Goal: Use online tool/utility: Utilize a website feature to perform a specific function

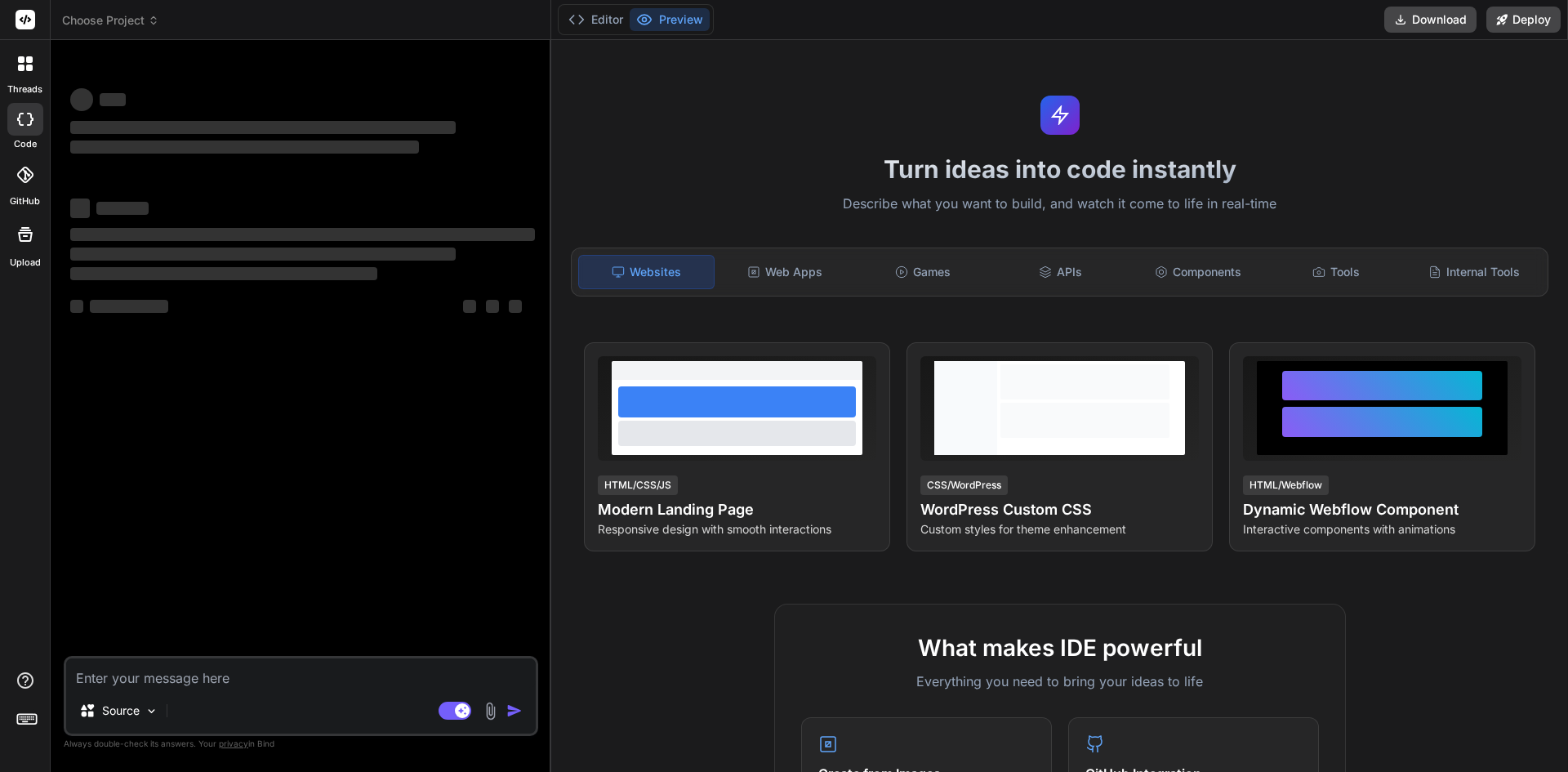
type textarea "x"
click at [267, 685] on textarea at bounding box center [301, 672] width 470 height 29
type textarea "[ { "operation": "shift", "spec": { "id": "[DOMAIN_NAME]", "isMainOrg": "organi…"
type textarea "x"
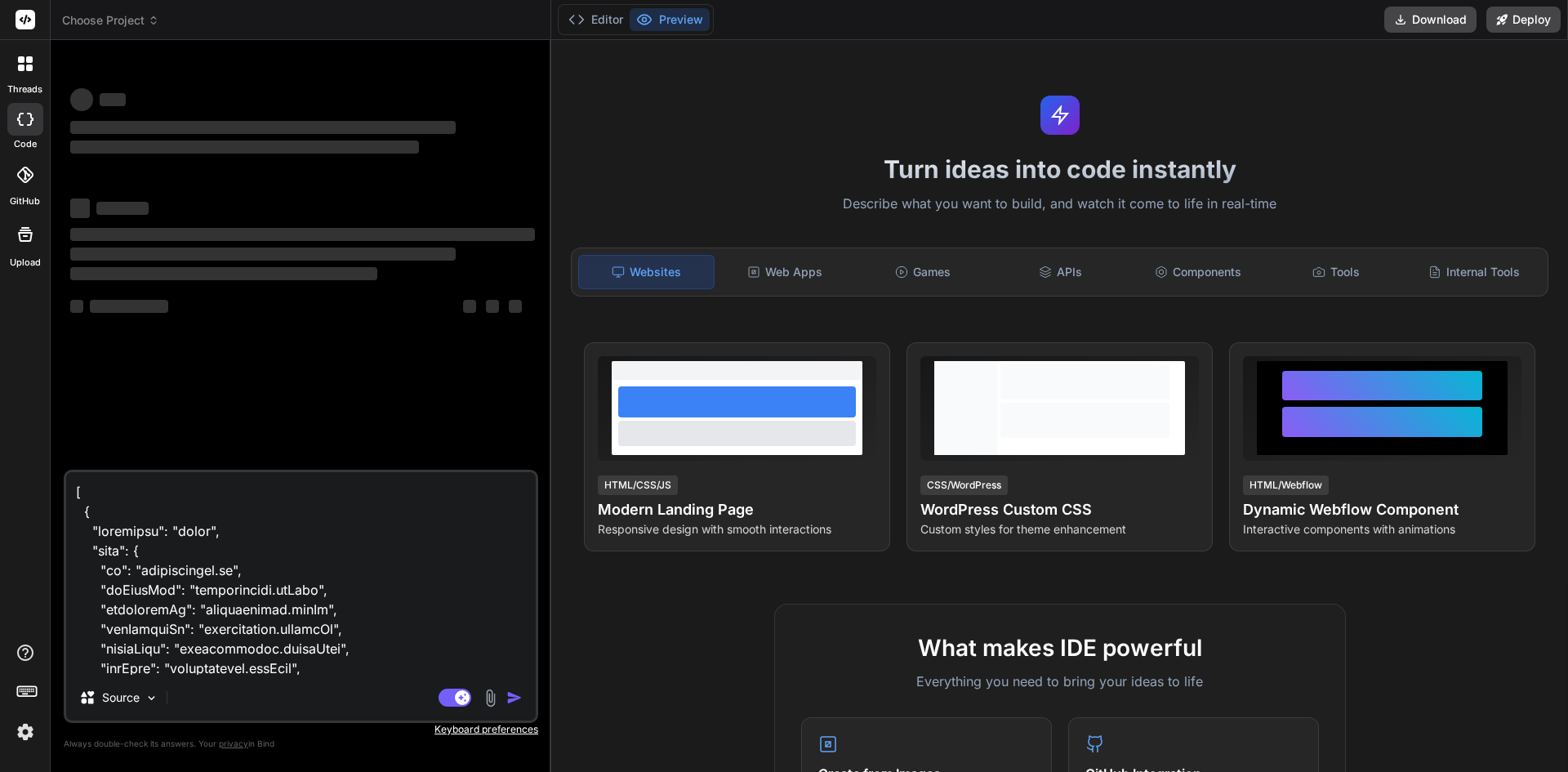
scroll to position [2747, 0]
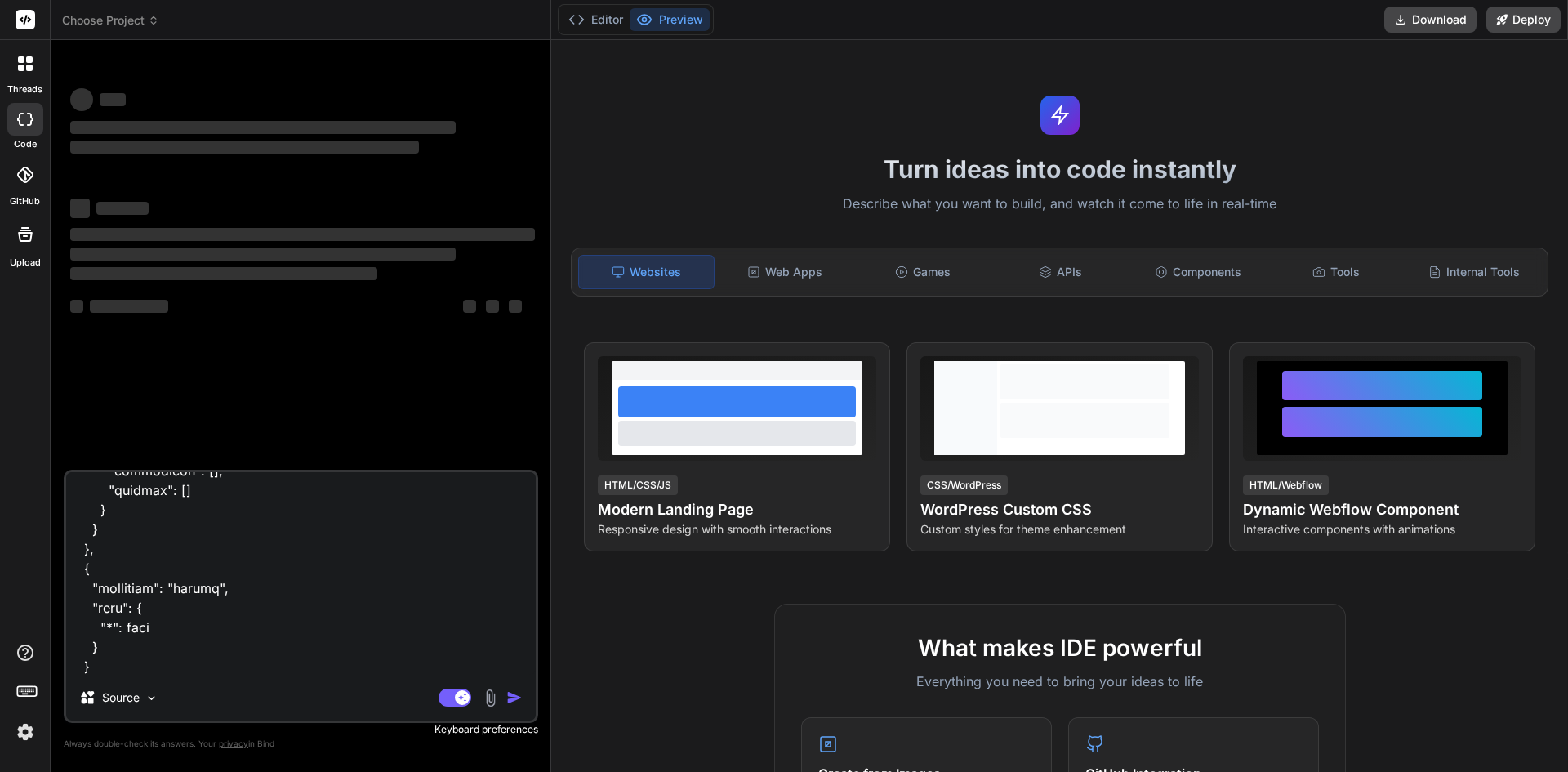
type textarea "[ { "operation": "shift", "spec": { "id": "[DOMAIN_NAME]", "isMainOrg": "organi…"
type textarea "x"
type textarea "[ { "operation": "shift", "spec": { "id": "[DOMAIN_NAME]", "isMainOrg": "organi…"
type textarea "x"
type textarea "[ { "operation": "shift", "spec": { "id": "[DOMAIN_NAME]", "isMainOrg": "organi…"
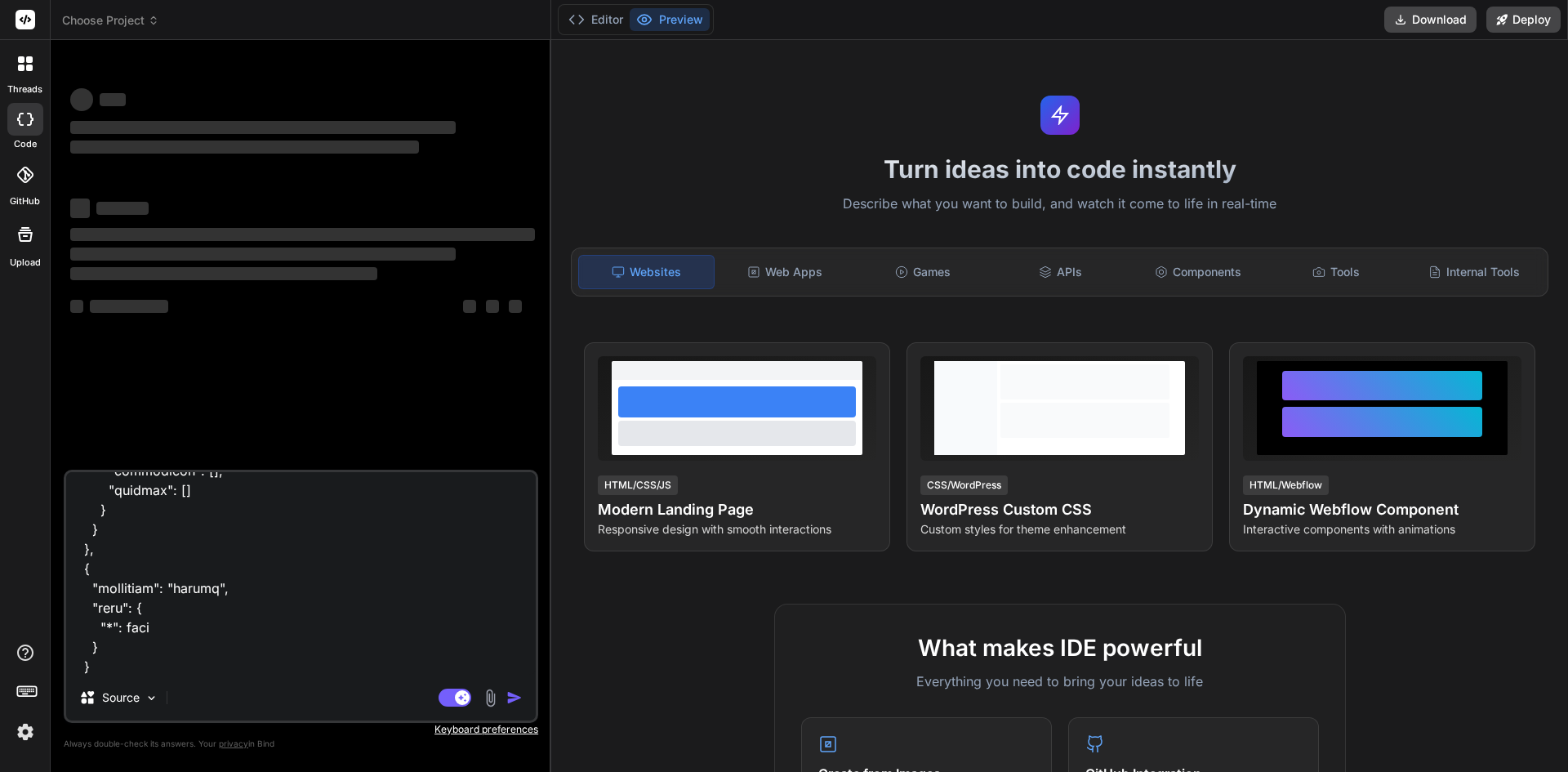
type textarea "x"
type textarea "[ { "operation": "shift", "spec": { "id": "[DOMAIN_NAME]", "isMainOrg": "organi…"
type textarea "x"
type textarea "[ { "operation": "shift", "spec": { "id": "[DOMAIN_NAME]", "isMainOrg": "organi…"
type textarea "x"
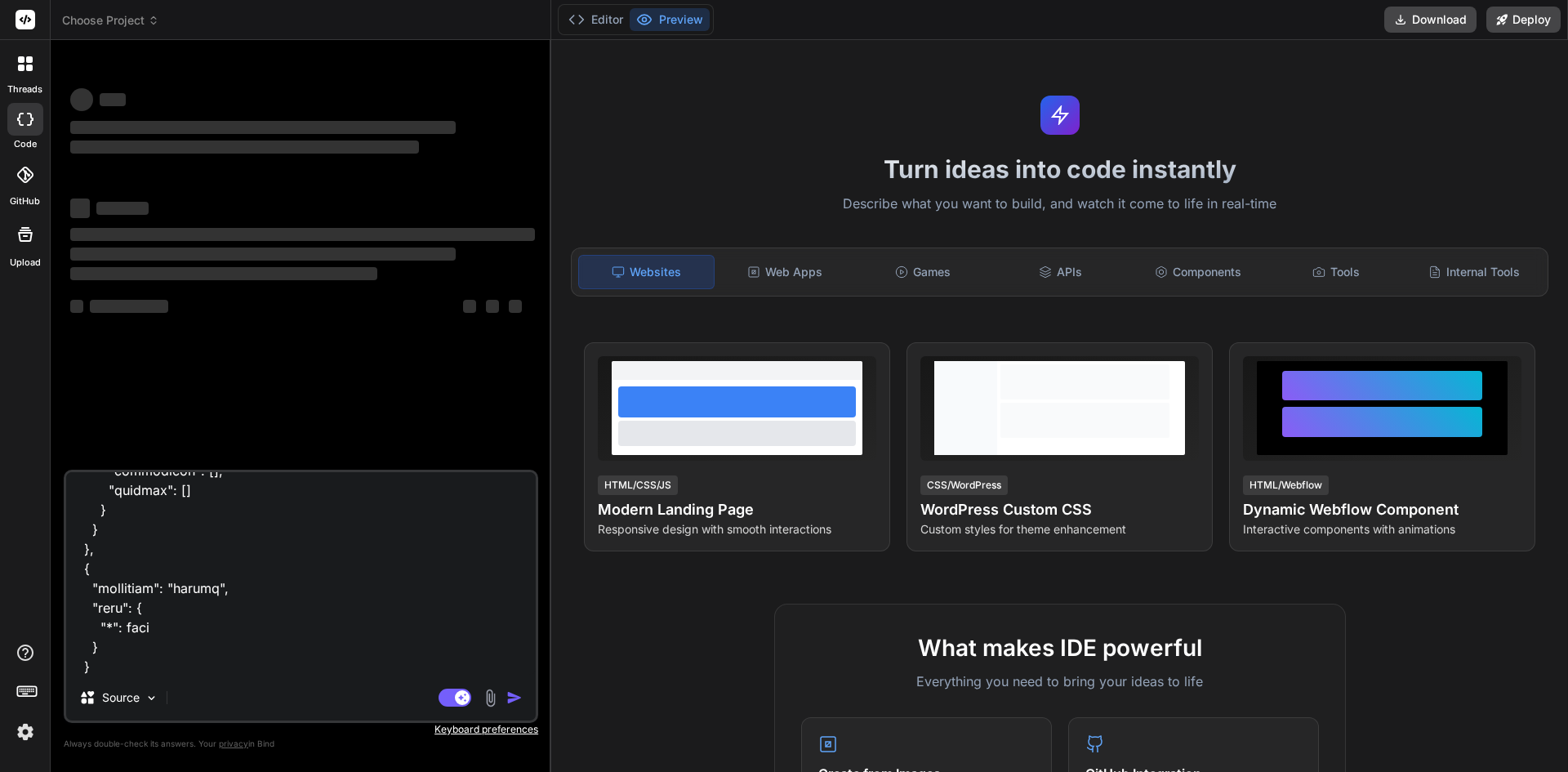
type textarea "[ { "operation": "shift", "spec": { "id": "[DOMAIN_NAME]", "isMainOrg": "organi…"
type textarea "x"
type textarea "[ { "operation": "shift", "spec": { "id": "[DOMAIN_NAME]", "isMainOrg": "organi…"
type textarea "x"
type textarea "[ { "operation": "shift", "spec": { "id": "[DOMAIN_NAME]", "isMainOrg": "organi…"
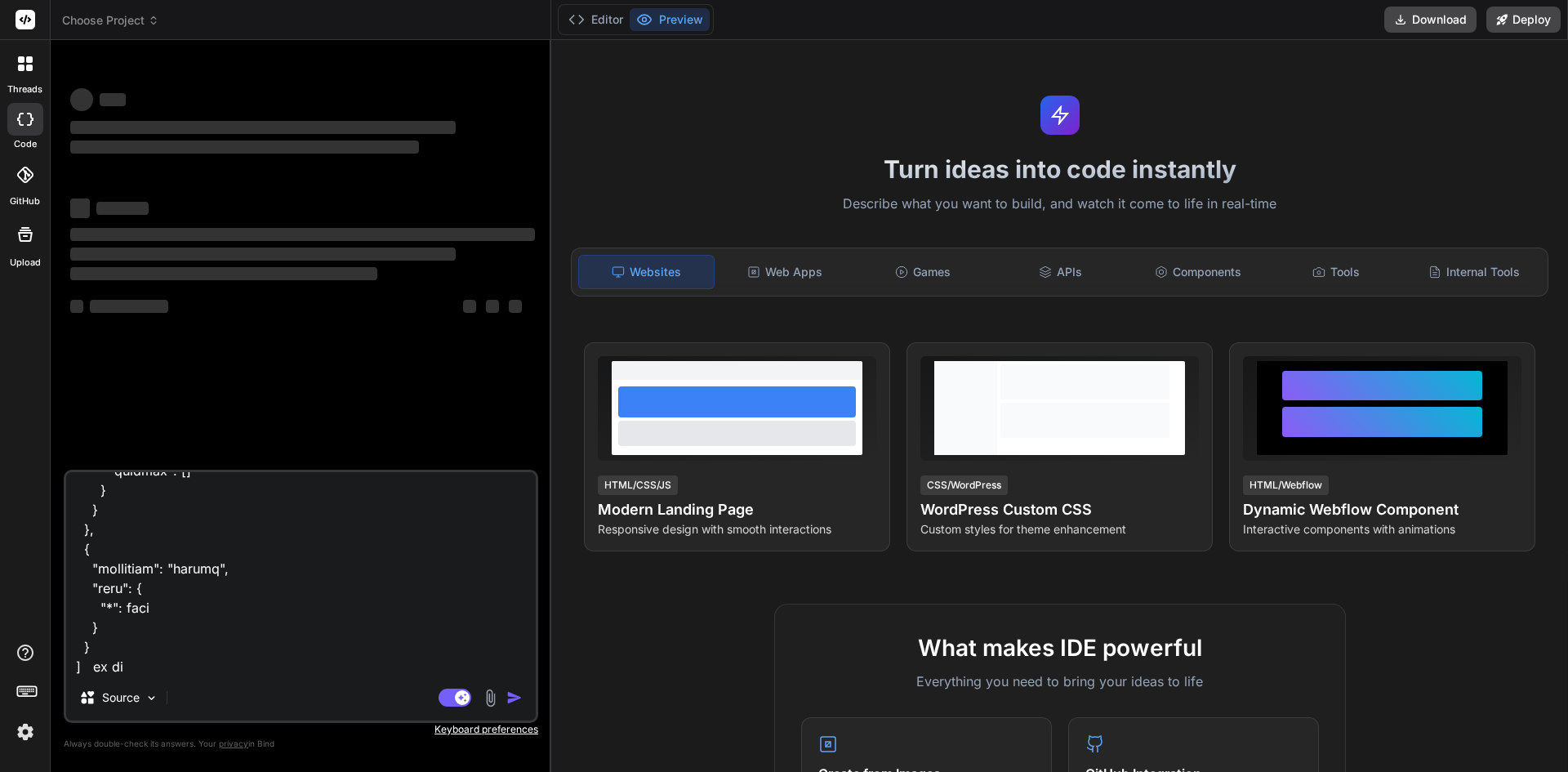
type textarea "x"
type textarea "[ { "operation": "shift", "spec": { "id": "[DOMAIN_NAME]", "isMainOrg": "organi…"
type textarea "x"
type textarea "[ { "operation": "shift", "spec": { "id": "[DOMAIN_NAME]", "isMainOrg": "organi…"
type textarea "x"
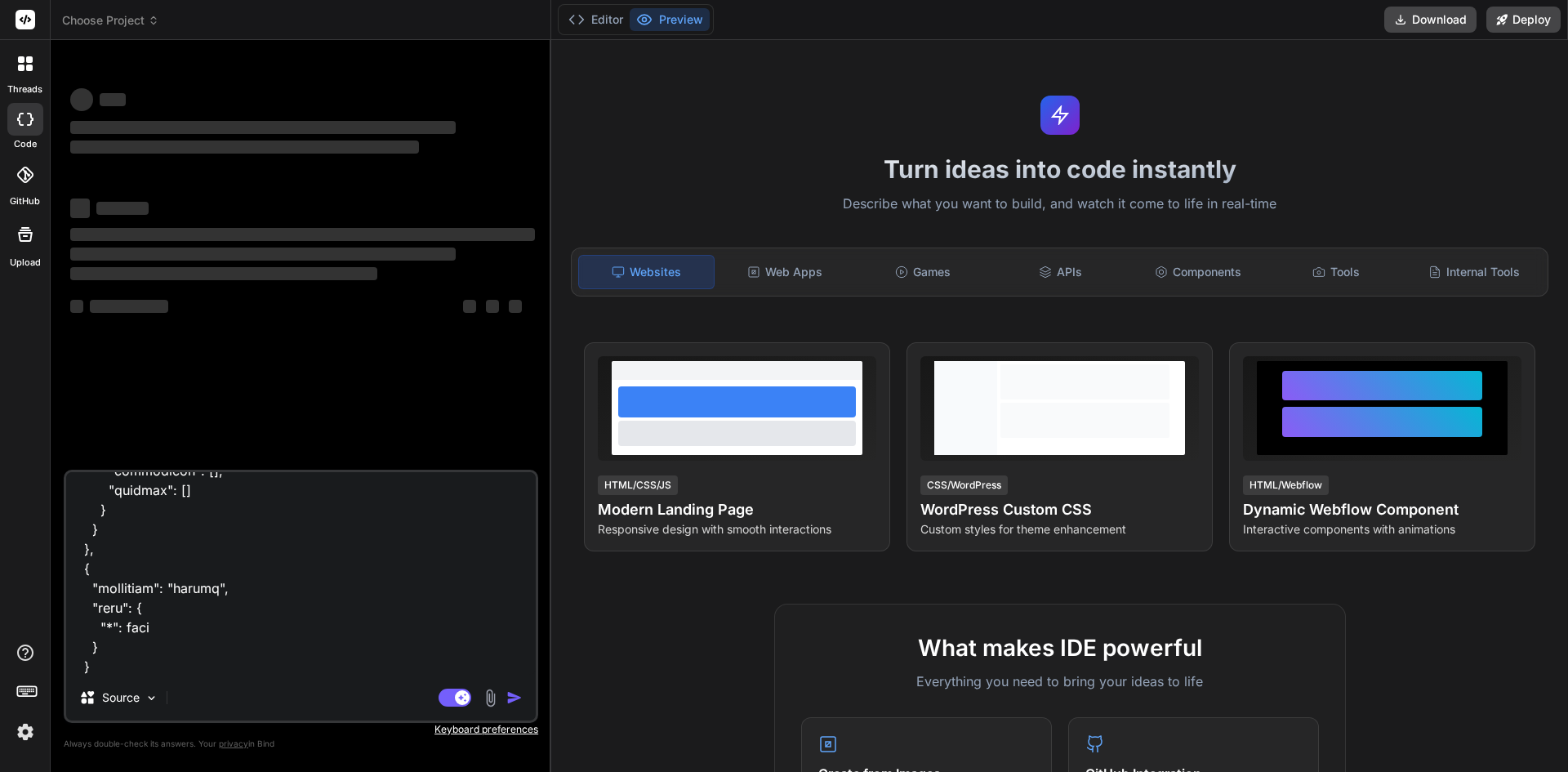
type textarea "[ { "operation": "shift", "spec": { "id": "[DOMAIN_NAME]", "isMainOrg": "organi…"
type textarea "x"
type textarea "[ { "operation": "shift", "spec": { "id": "[DOMAIN_NAME]", "isMainOrg": "organi…"
type textarea "x"
type textarea "[ { "operation": "shift", "spec": { "id": "[DOMAIN_NAME]", "isMainOrg": "organi…"
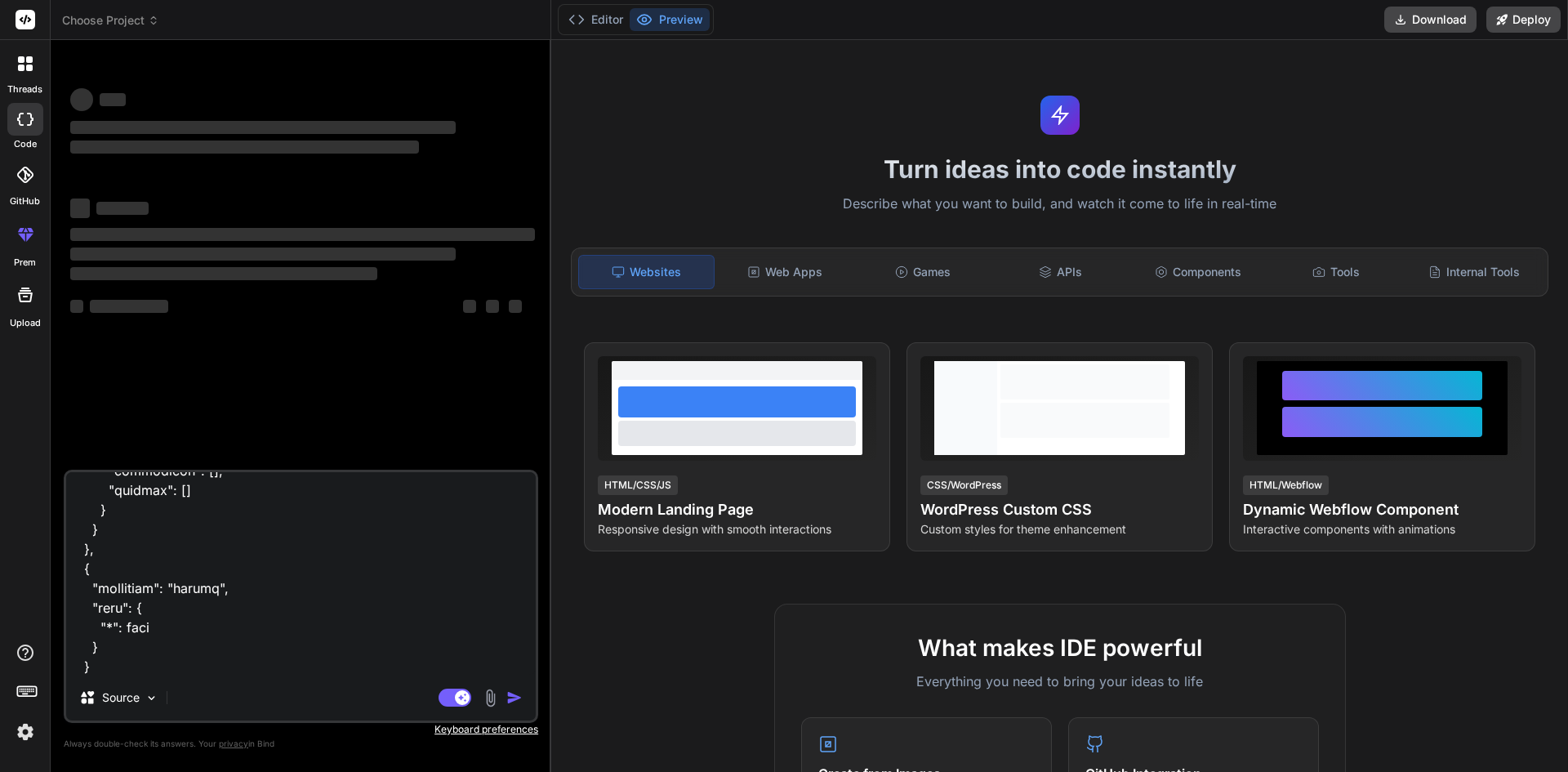
type textarea "x"
type textarea "[ { "operation": "shift", "spec": { "id": "[DOMAIN_NAME]", "isMainOrg": "organi…"
type textarea "x"
type textarea "[ { "operation": "shift", "spec": { "id": "[DOMAIN_NAME]", "isMainOrg": "organi…"
type textarea "x"
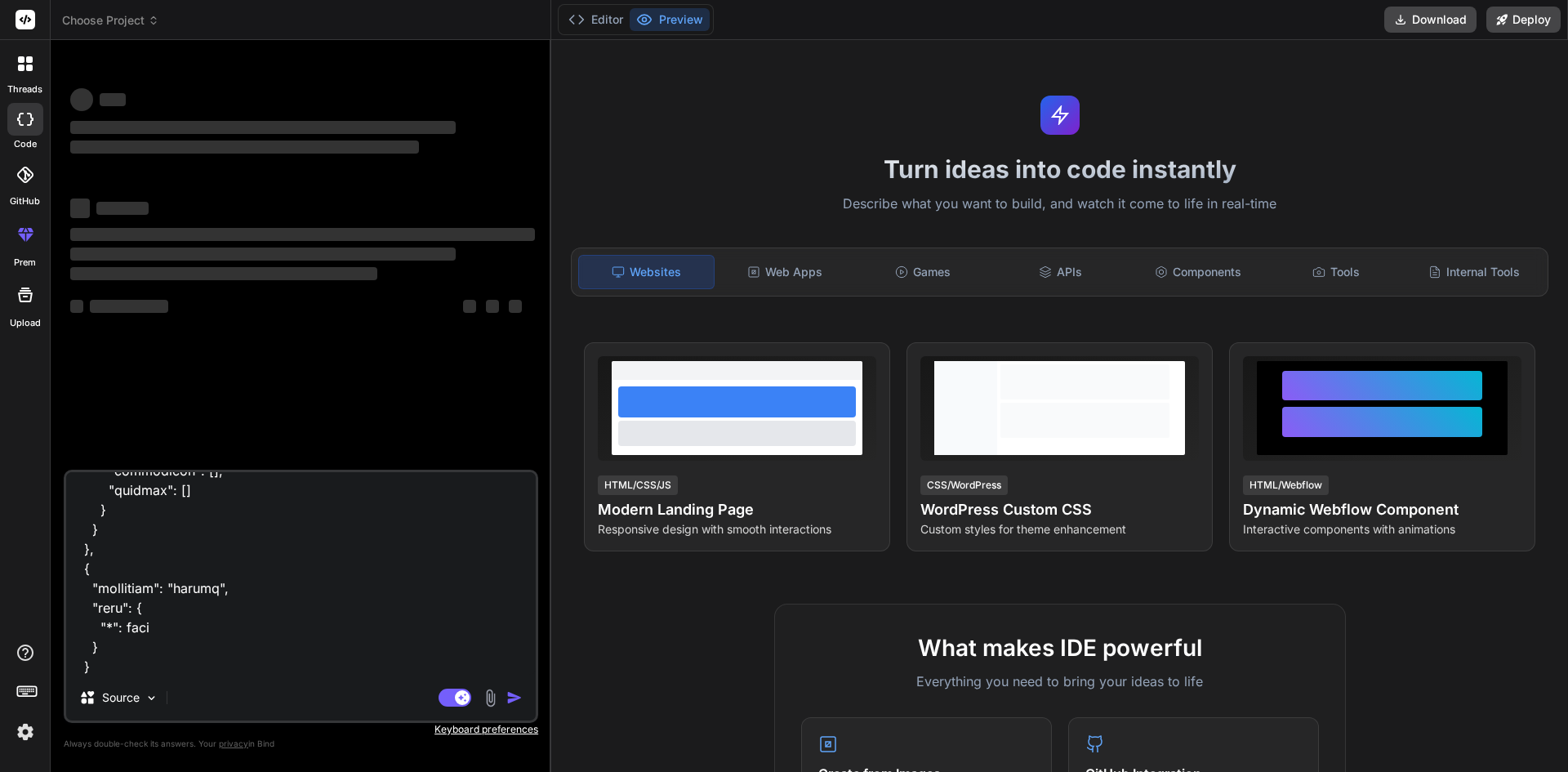
type textarea "[ { "operation": "shift", "spec": { "id": "[DOMAIN_NAME]", "isMainOrg": "organi…"
type textarea "x"
type textarea "[ { "operation": "shift", "spec": { "id": "[DOMAIN_NAME]", "isMainOrg": "organi…"
type textarea "x"
type textarea "[ { "operation": "shift", "spec": { "id": "[DOMAIN_NAME]", "isMainOrg": "organi…"
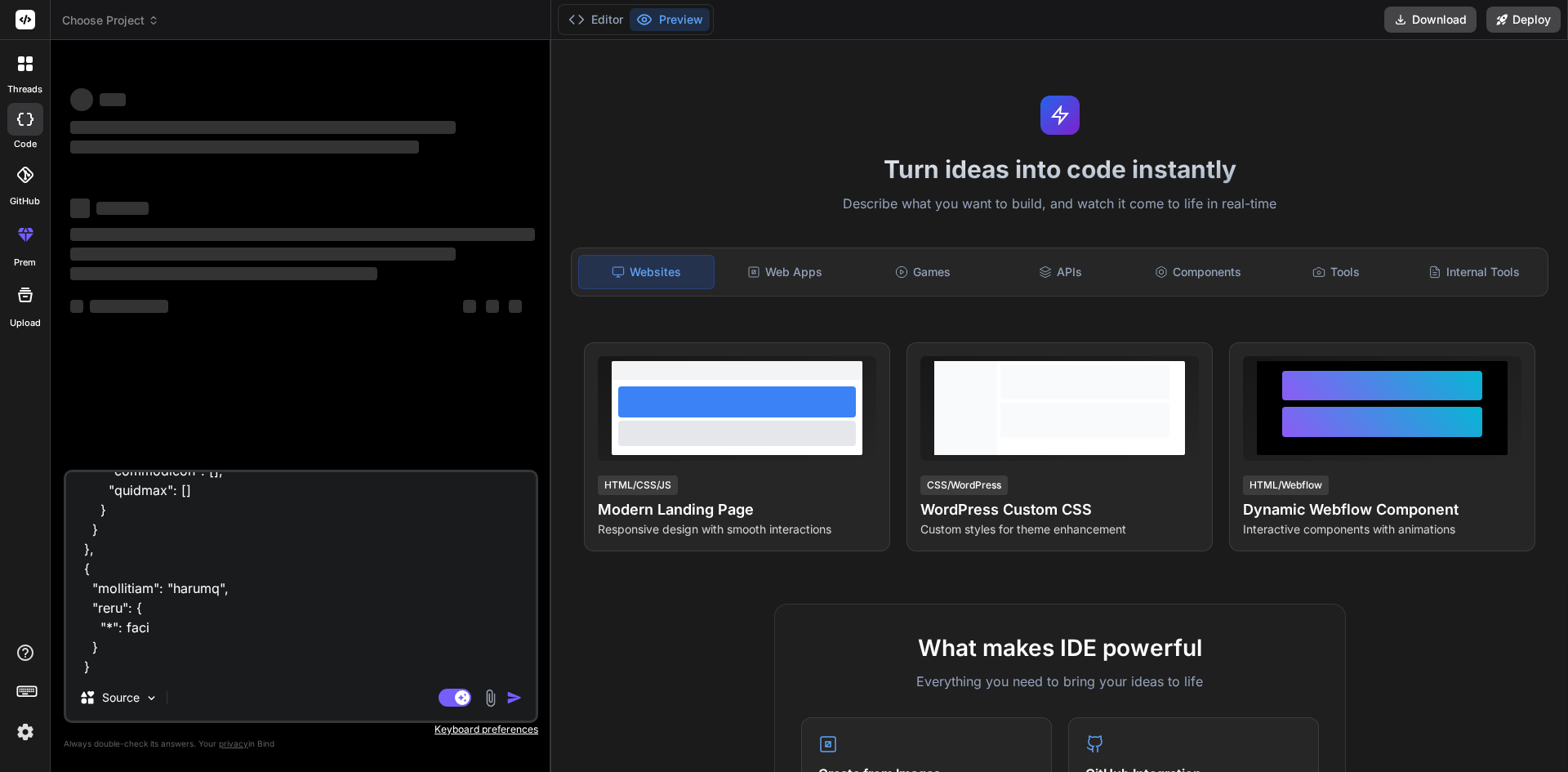
type textarea "x"
type textarea "[ { "operation": "shift", "spec": { "id": "[DOMAIN_NAME]", "isMainOrg": "organi…"
type textarea "x"
type textarea "[ { "operation": "shift", "spec": { "id": "[DOMAIN_NAME]", "isMainOrg": "organi…"
type textarea "x"
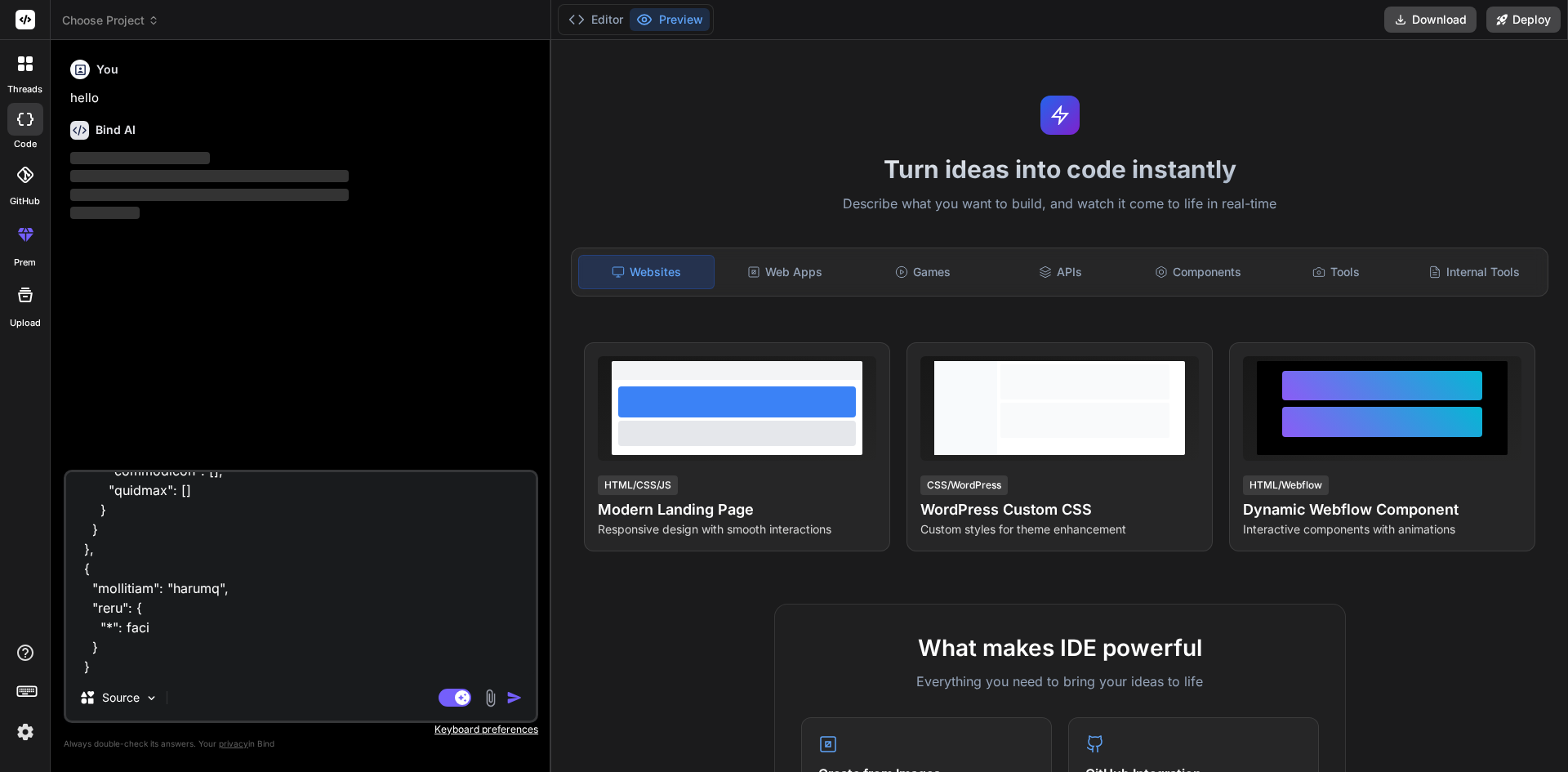
type textarea "[ { "operation": "shift", "spec": { "id": "[DOMAIN_NAME]", "isMainOrg": "organi…"
type textarea "x"
type textarea "[ { "operation": "shift", "spec": { "id": "[DOMAIN_NAME]", "isMainOrg": "organi…"
type textarea "x"
type textarea "[ { "operation": "shift", "spec": { "id": "[DOMAIN_NAME]", "isMainOrg": "organi…"
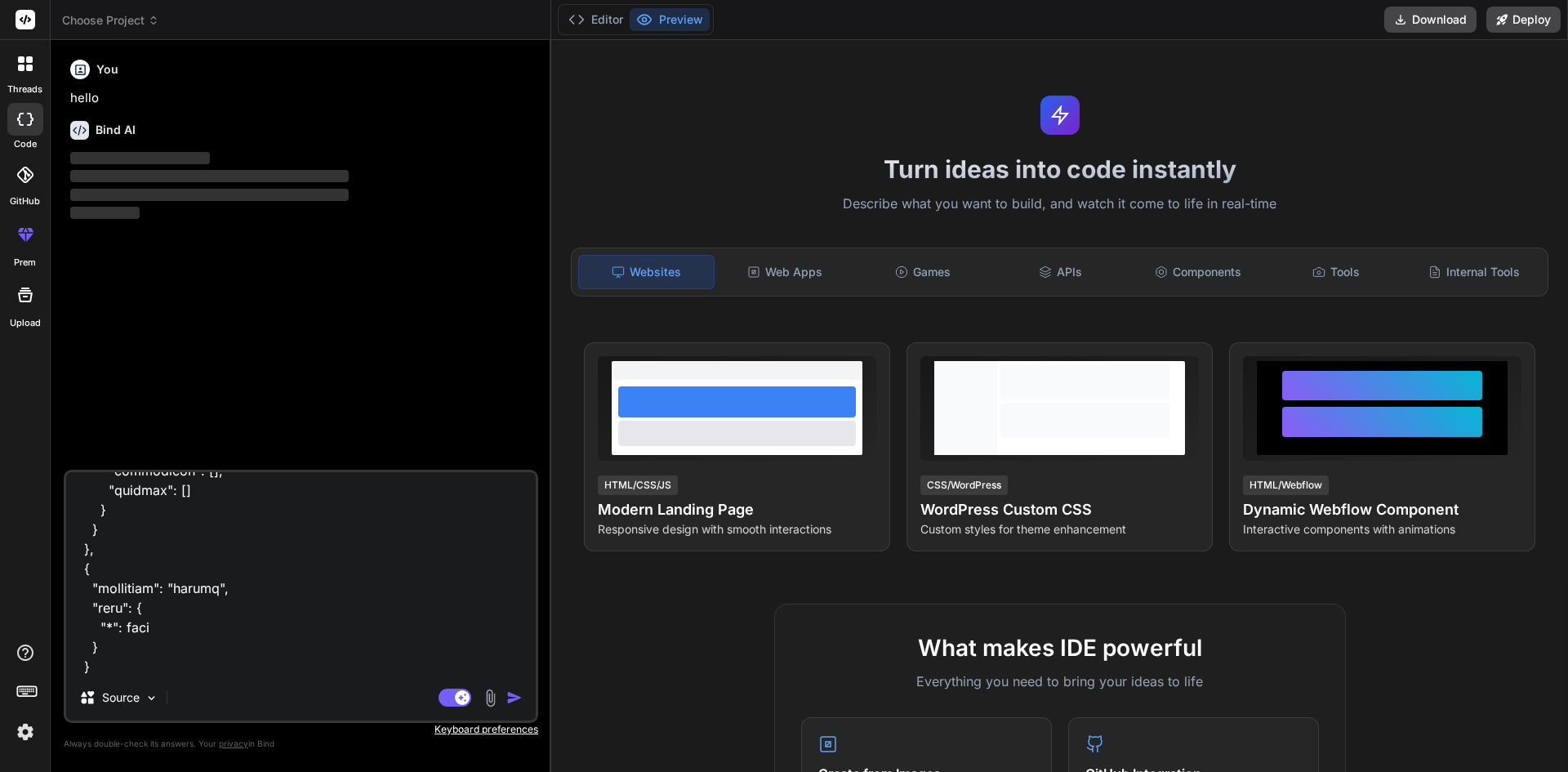
type textarea "x"
type textarea "[ { "operation": "shift", "spec": { "id": "[DOMAIN_NAME]", "isMainOrg": "organi…"
type textarea "x"
type textarea "[ { "operation": "shift", "spec": { "id": "[DOMAIN_NAME]", "isMainOrg": "organi…"
type textarea "x"
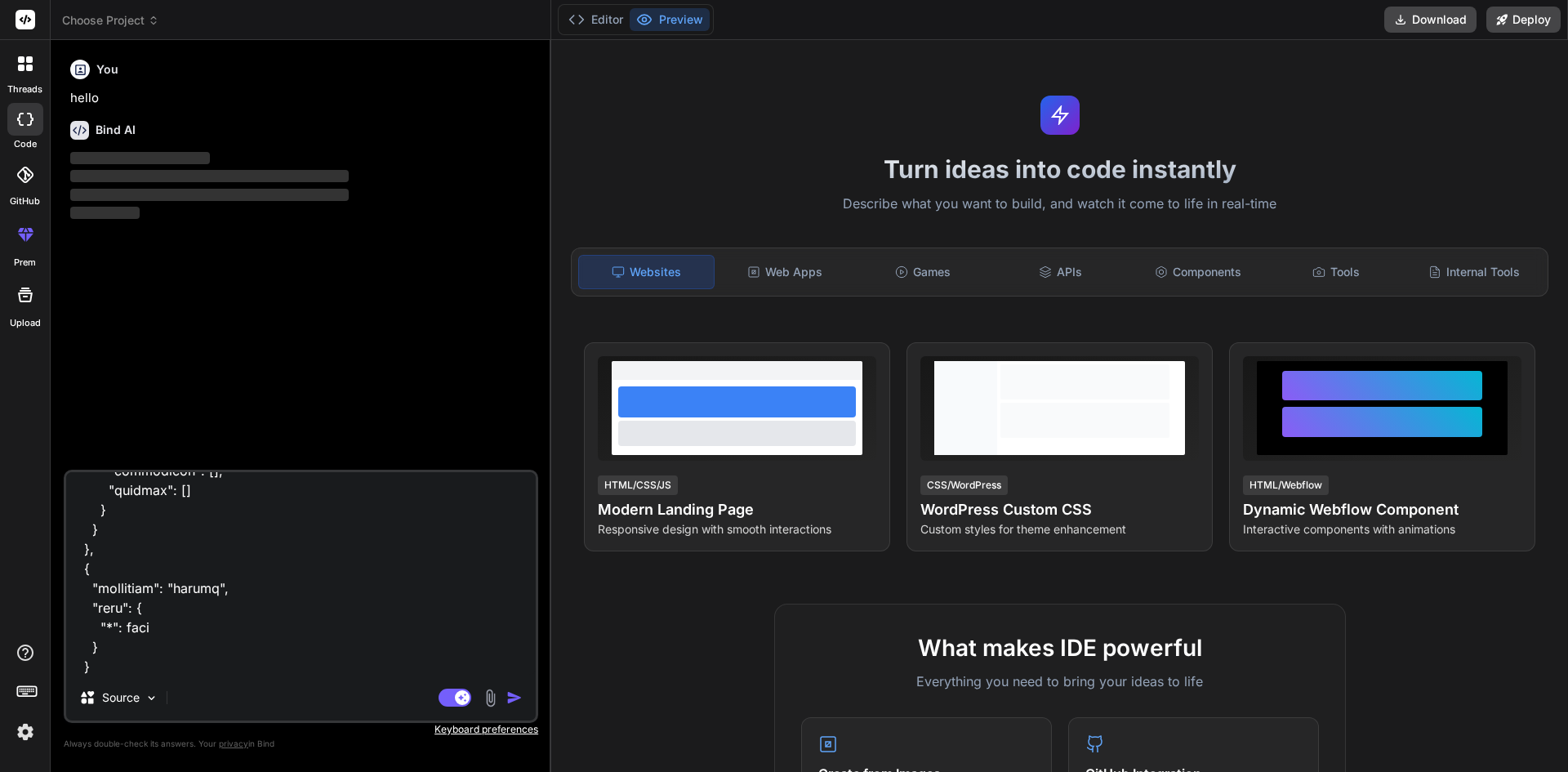
type textarea "[ { "operation": "shift", "spec": { "id": "[DOMAIN_NAME]", "isMainOrg": "organi…"
type textarea "x"
type textarea "[ { "operation": "shift", "spec": { "id": "[DOMAIN_NAME]", "isMainOrg": "organi…"
type textarea "x"
type textarea "[ { "operation": "shift", "spec": { "id": "[DOMAIN_NAME]", "isMainOrg": "organi…"
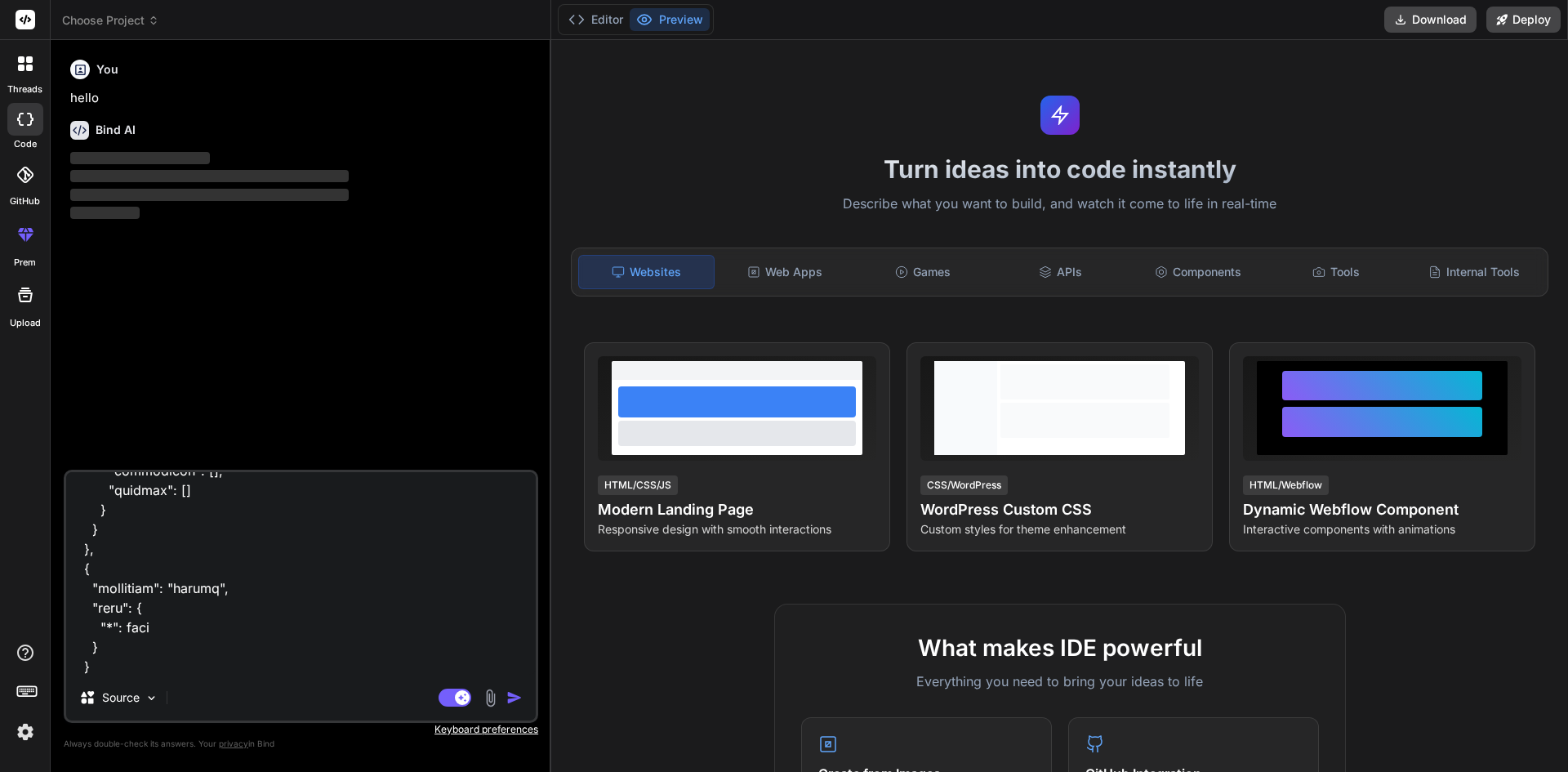
type textarea "x"
type textarea "[ { "operation": "shift", "spec": { "id": "[DOMAIN_NAME]", "isMainOrg": "organi…"
type textarea "x"
type textarea "[ { "operation": "shift", "spec": { "id": "[DOMAIN_NAME]", "isMainOrg": "organi…"
type textarea "x"
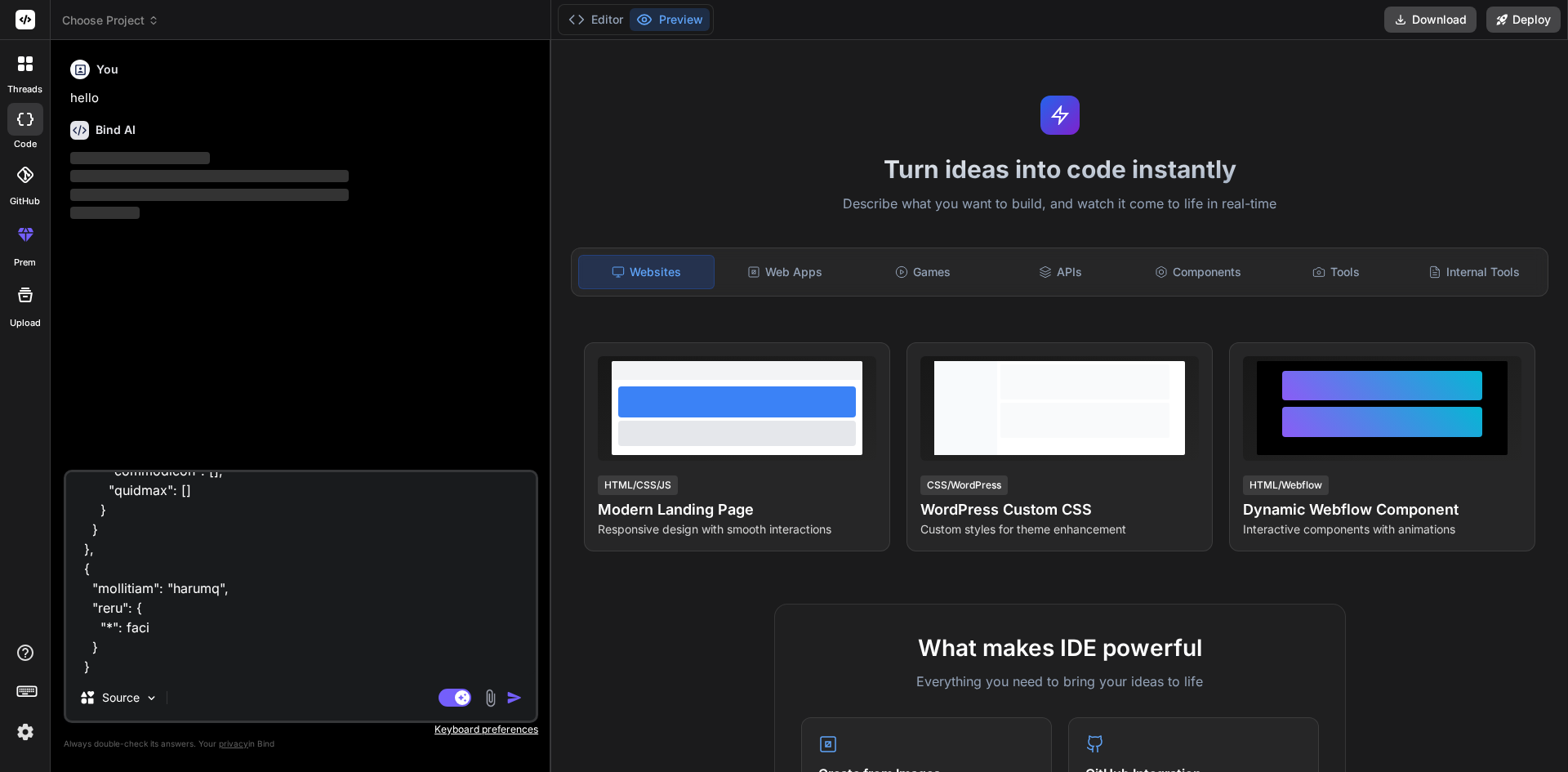
type textarea "[ { "operation": "shift", "spec": { "id": "[DOMAIN_NAME]", "isMainOrg": "organi…"
type textarea "x"
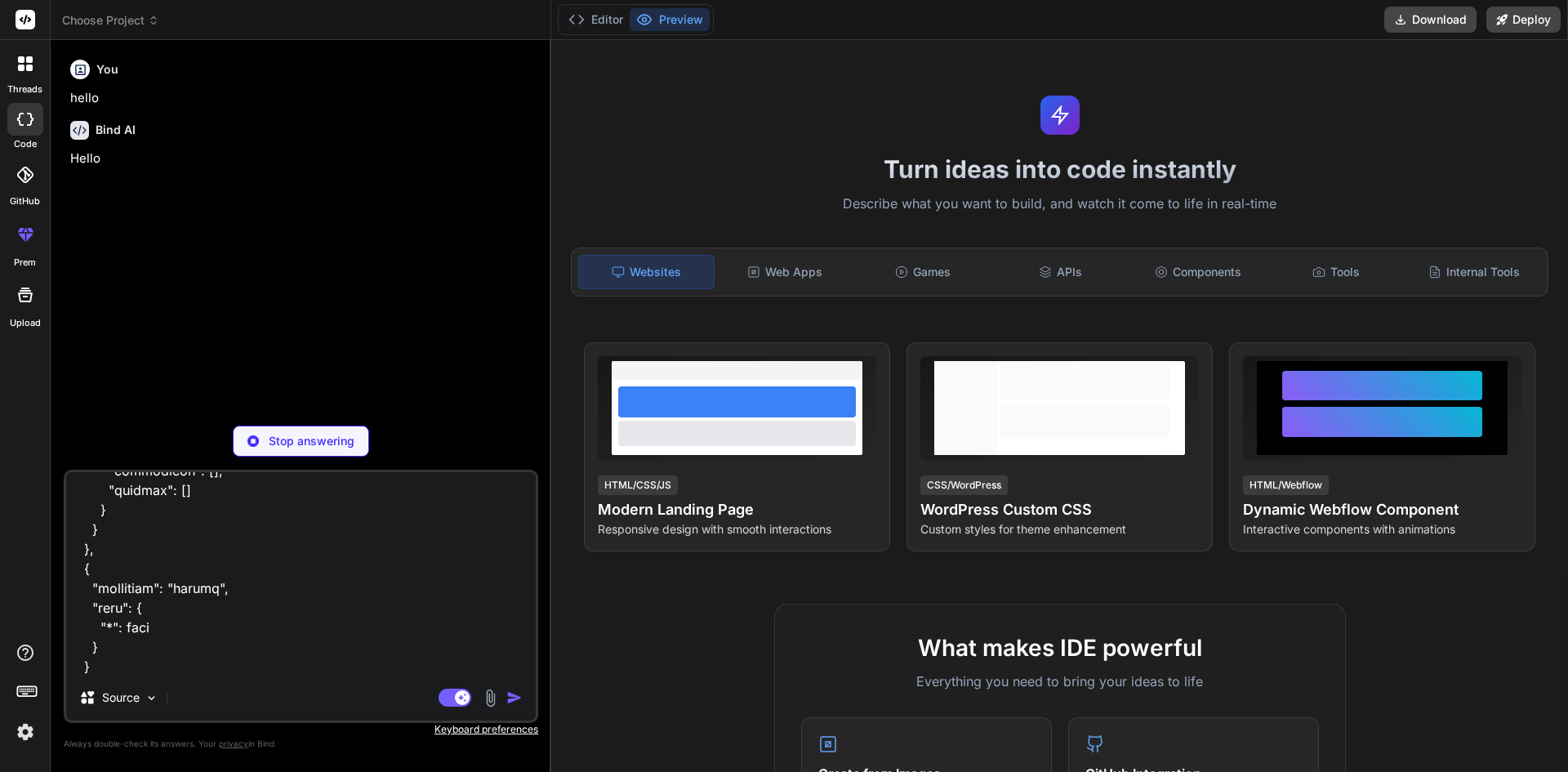
type textarea "[ { "operation": "shift", "spec": { "id": "[DOMAIN_NAME]", "isMainOrg": "organi…"
type textarea "x"
type textarea "[ { "operation": "shift", "spec": { "id": "[DOMAIN_NAME]", "isMainOrg": "organi…"
type textarea "x"
type textarea "[ { "operation": "shift", "spec": { "id": "[DOMAIN_NAME]", "isMainOrg": "organi…"
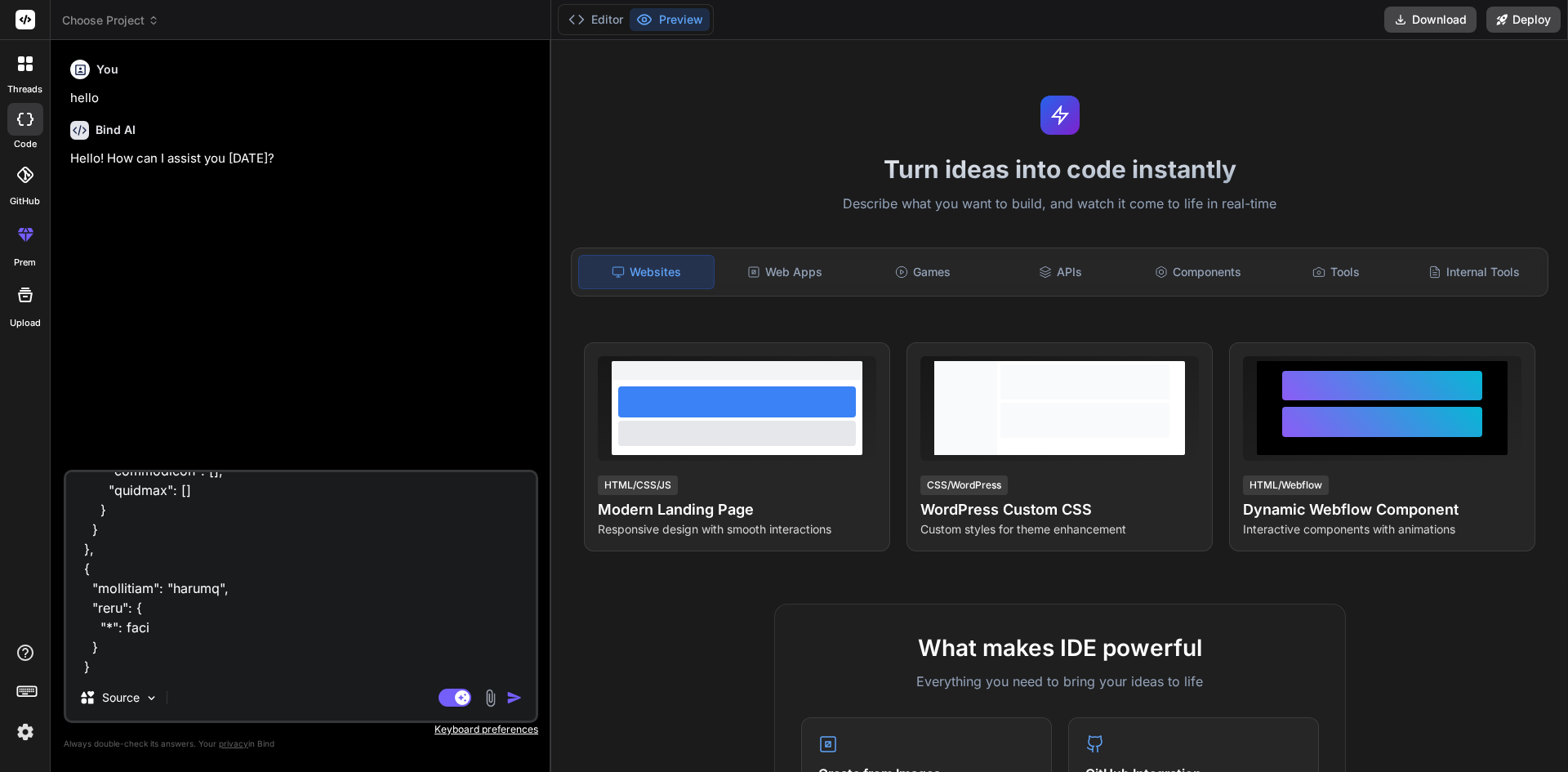
click at [505, 701] on div "Agent Mode. When this toggle is activated, AI automatically makes decisions, re…" at bounding box center [482, 698] width 94 height 19
click at [513, 701] on img "button" at bounding box center [514, 698] width 17 height 17
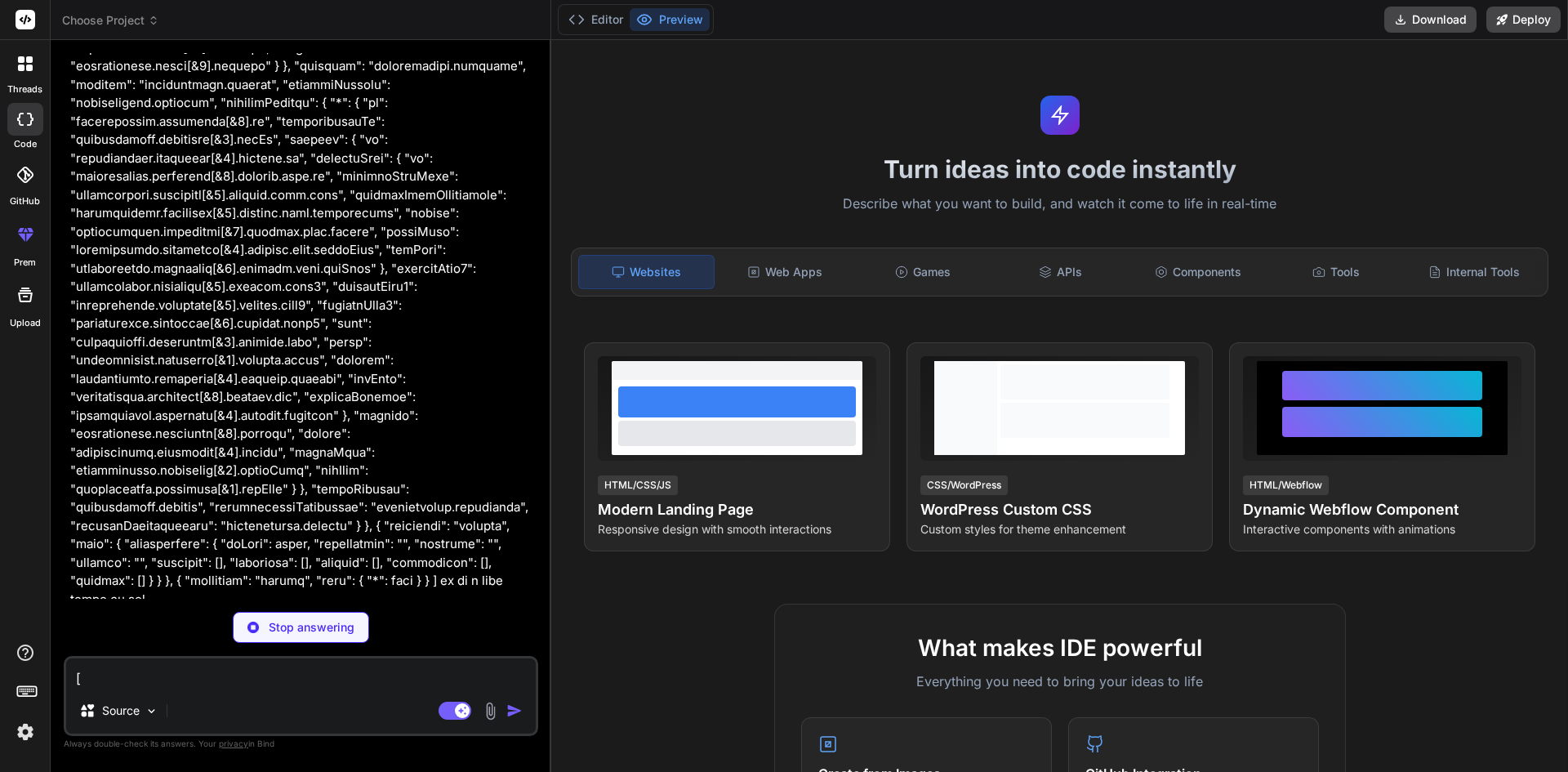
scroll to position [1012, 0]
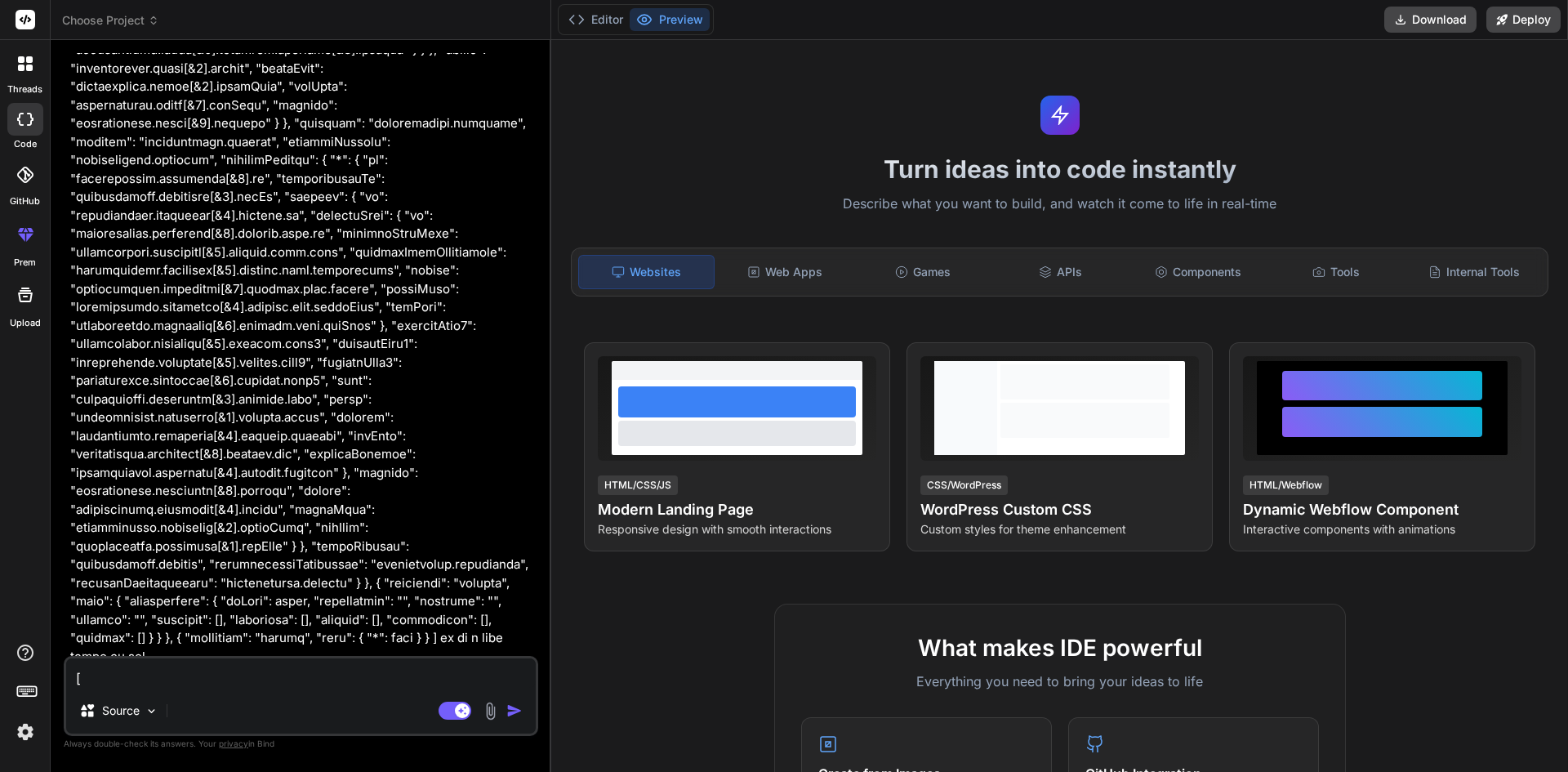
type textarea "x"
